Goal: Navigation & Orientation: Find specific page/section

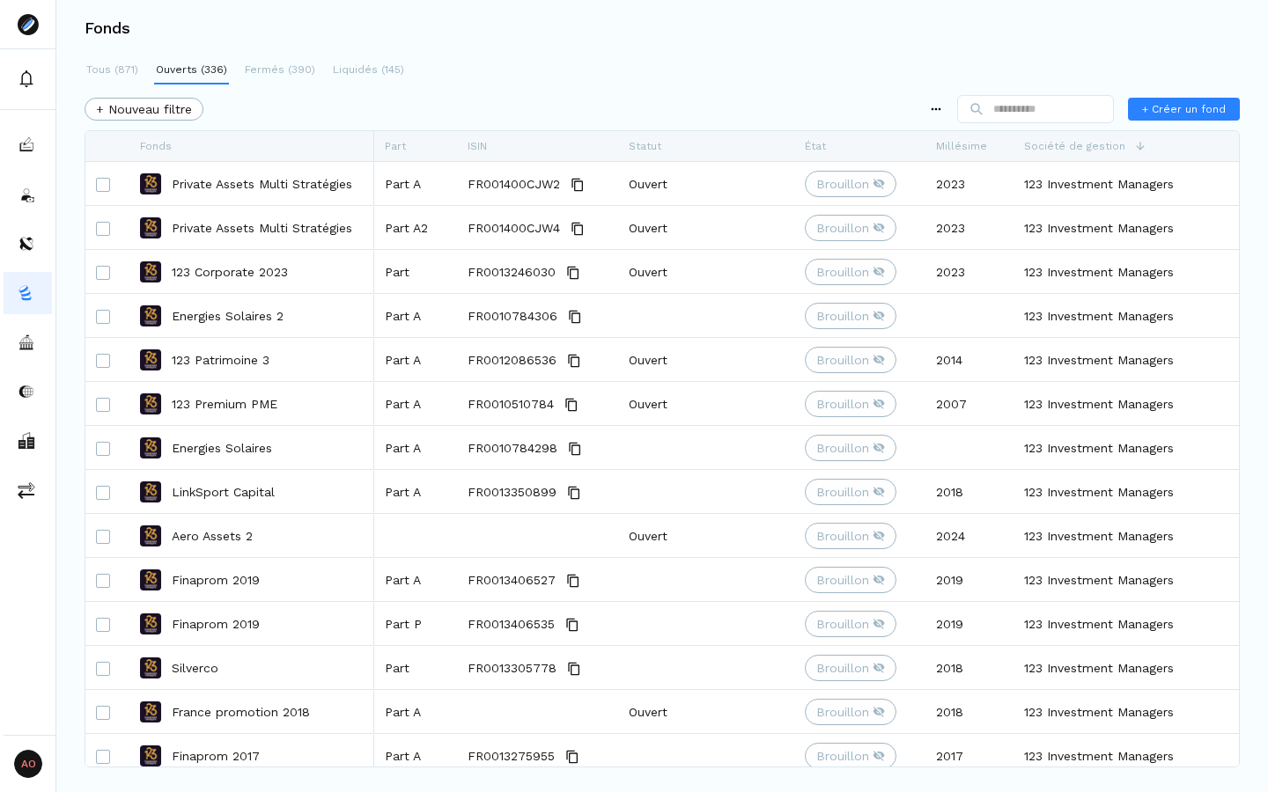
click at [789, 43] on div "Fonds" at bounding box center [661, 28] width 1211 height 56
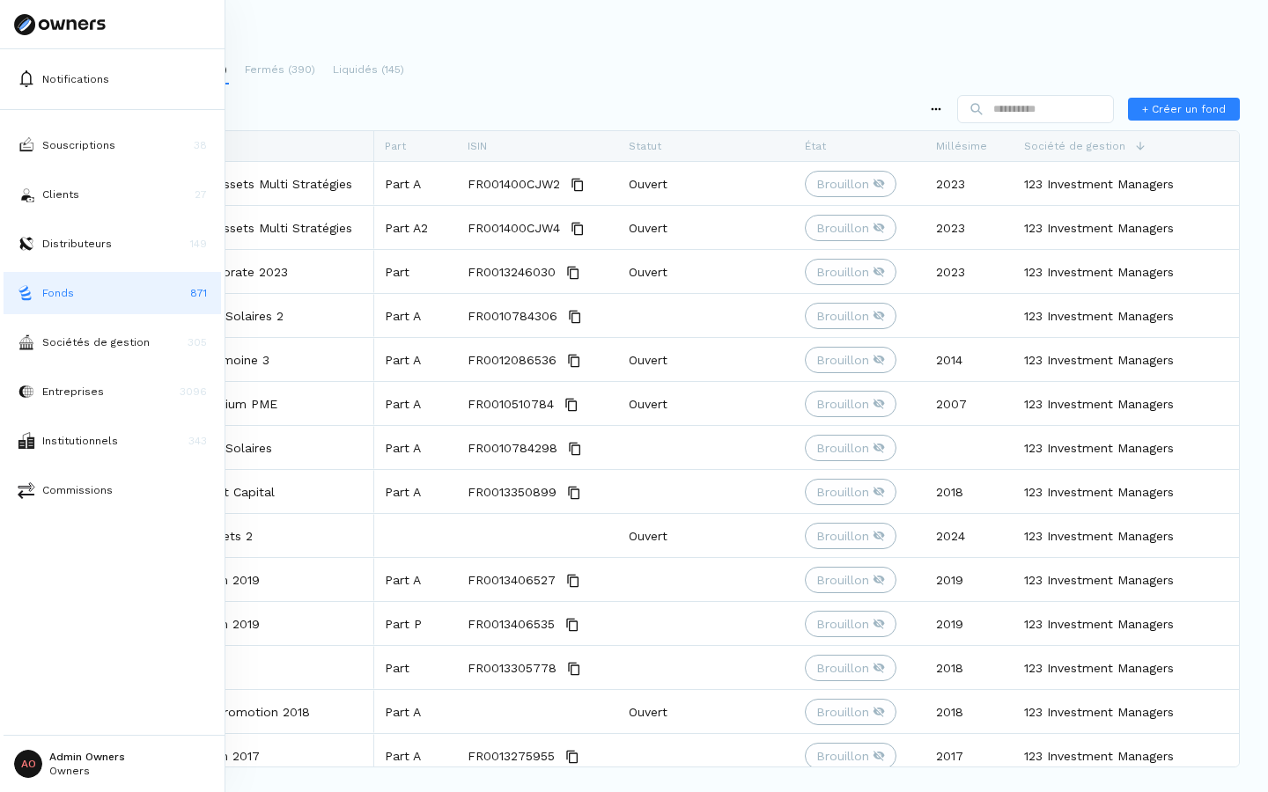
click at [29, 765] on html "Notifications Souscriptions 38 Clients 27 Distributeurs 149 Fonds 871 Sociétés …" at bounding box center [634, 396] width 1268 height 792
click at [65, 720] on p "Déconnexion" at bounding box center [88, 712] width 76 height 18
